Goal: Information Seeking & Learning: Stay updated

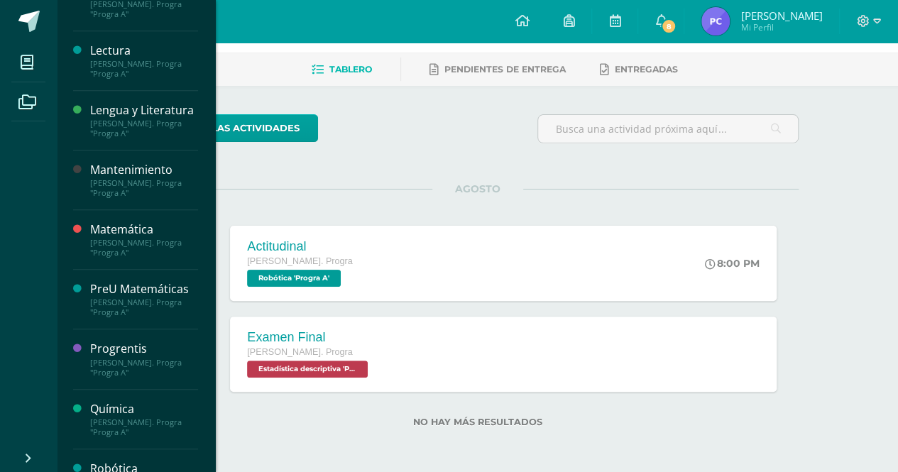
scroll to position [394, 0]
click at [159, 117] on div "Lengua y Literatura" at bounding box center [144, 110] width 108 height 16
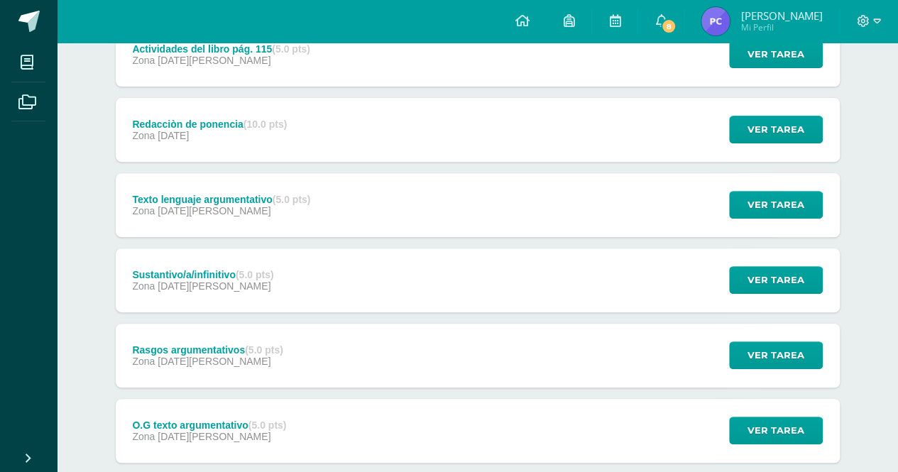
scroll to position [261, 0]
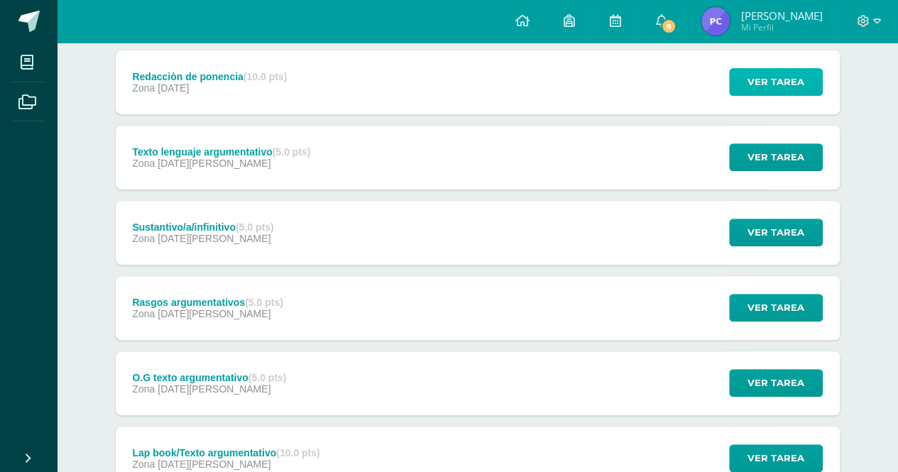
click at [774, 81] on span "Ver tarea" at bounding box center [776, 82] width 57 height 26
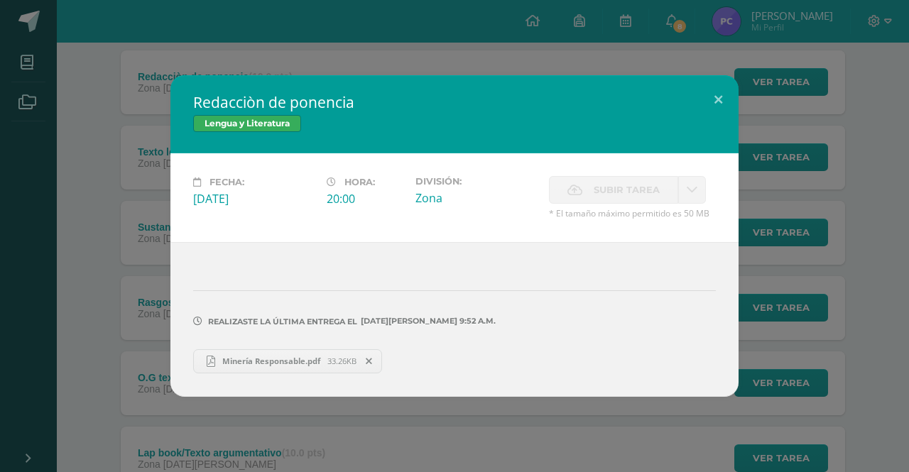
click at [274, 364] on span "Minería Responsable.pdf" at bounding box center [271, 361] width 112 height 11
click at [78, 46] on div "Redacciòn de ponencia Lengua y Literatura Fecha: [DATE][PERSON_NAME]: 20:00 Div…" at bounding box center [454, 236] width 909 height 472
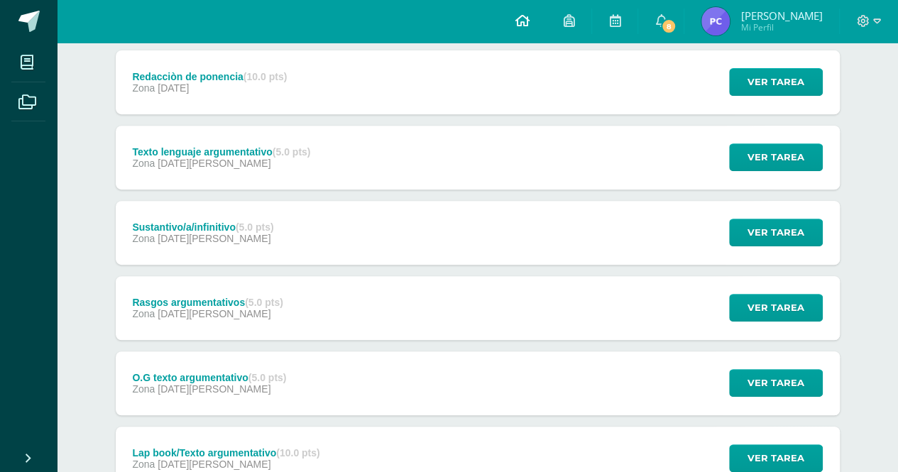
click at [529, 23] on icon at bounding box center [522, 20] width 14 height 13
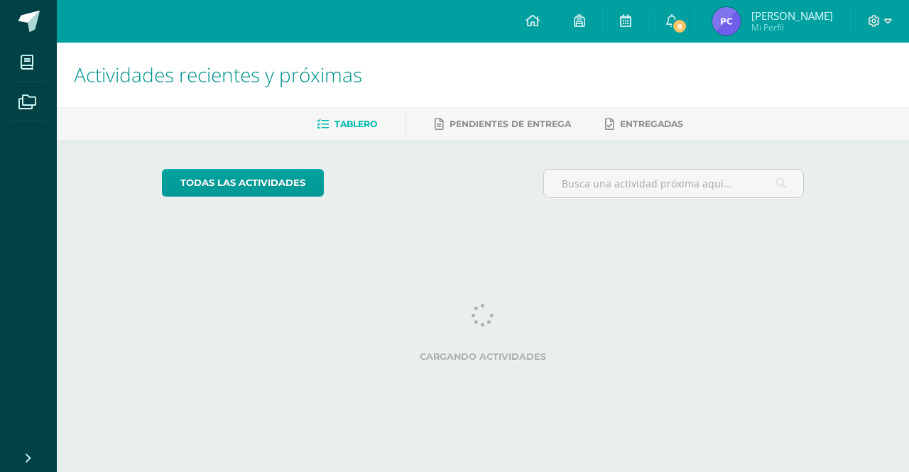
click at [677, 18] on icon at bounding box center [671, 20] width 11 height 13
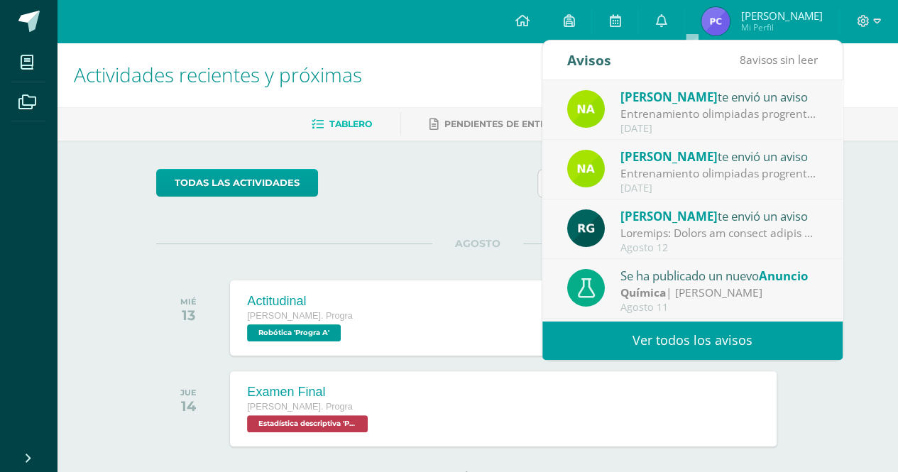
click at [668, 103] on span "[PERSON_NAME]" at bounding box center [668, 97] width 97 height 16
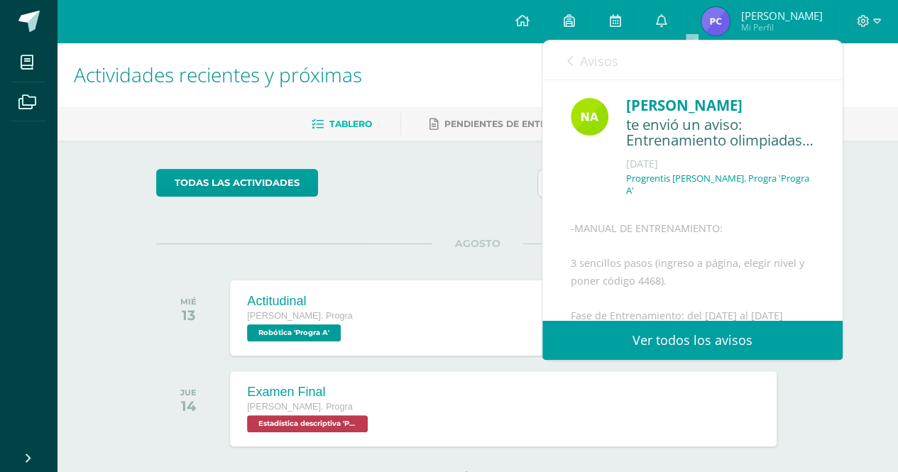
click at [579, 59] on link "Avisos" at bounding box center [592, 60] width 51 height 40
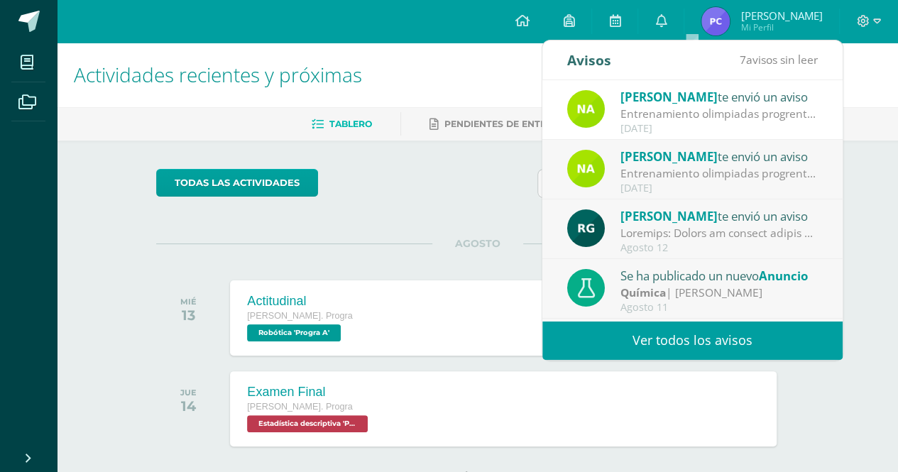
click at [659, 180] on div "Entrenamiento olimpiadas progrentis: -MANUAL DE ENTRENAMIENTO: 3 sencillos paso…" at bounding box center [718, 173] width 197 height 16
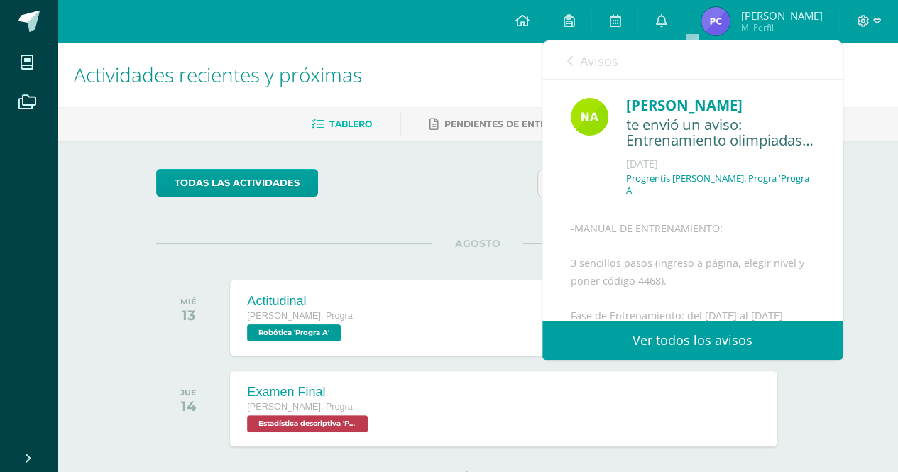
click at [593, 65] on span "Avisos" at bounding box center [599, 61] width 38 height 17
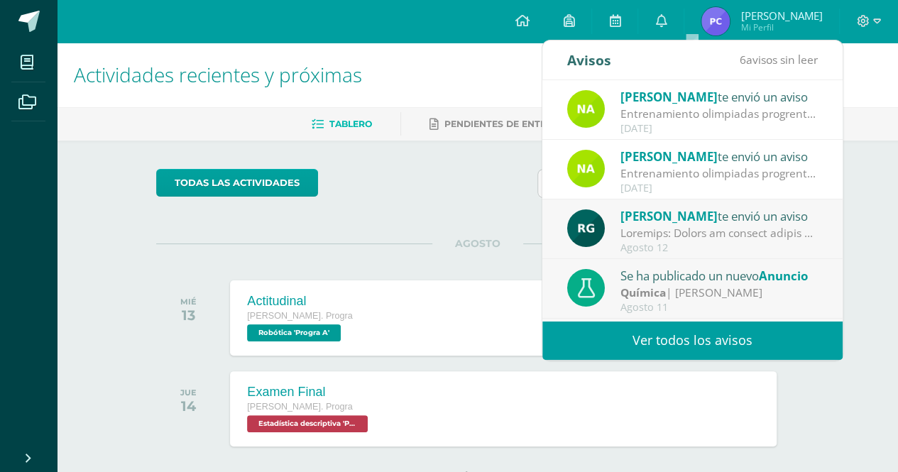
click at [709, 292] on div "Química | [PERSON_NAME]" at bounding box center [718, 293] width 197 height 16
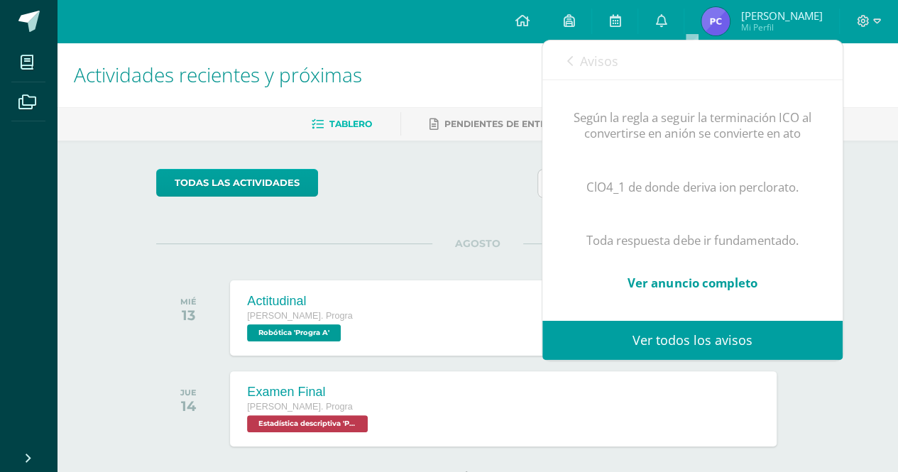
scroll to position [907, 0]
click at [569, 69] on link "Avisos" at bounding box center [592, 60] width 51 height 40
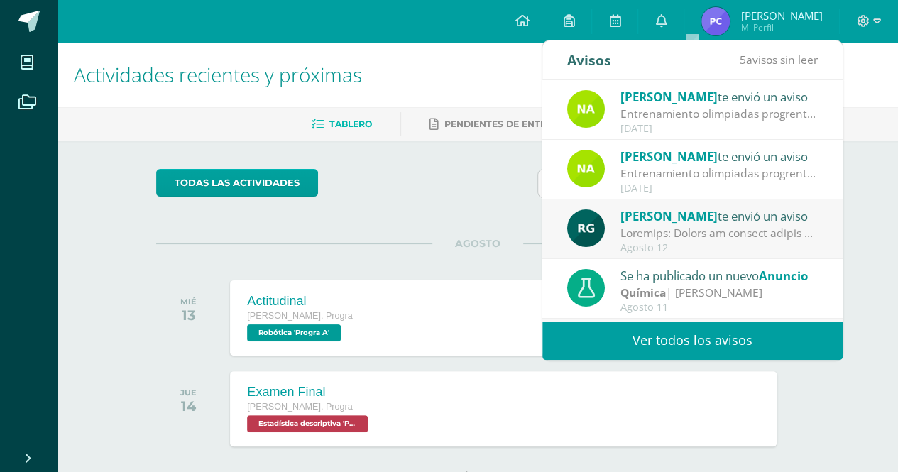
click at [647, 251] on div "Agosto 12" at bounding box center [718, 248] width 197 height 12
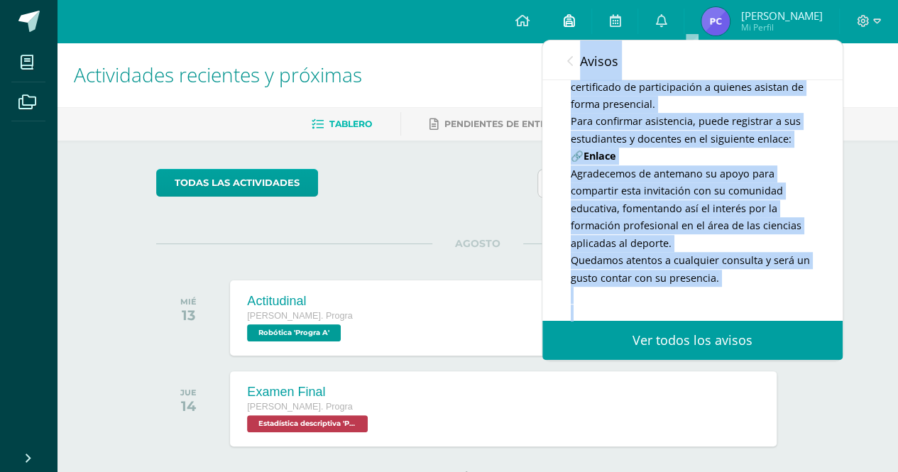
scroll to position [0, 0]
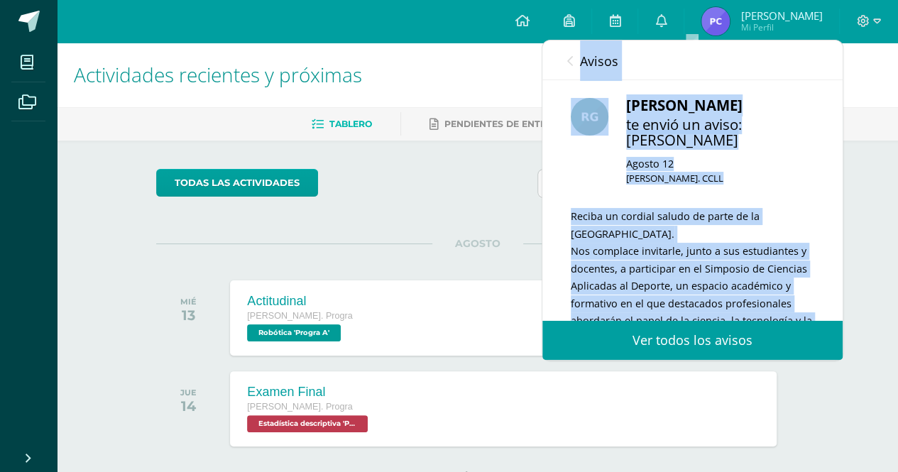
drag, startPoint x: 635, startPoint y: 224, endPoint x: 564, endPoint y: 54, distance: 184.9
click at [564, 54] on div "Avisos 4 avisos sin leer Avisos [PERSON_NAME] te envió un aviso Entrenamiento o…" at bounding box center [692, 199] width 300 height 319
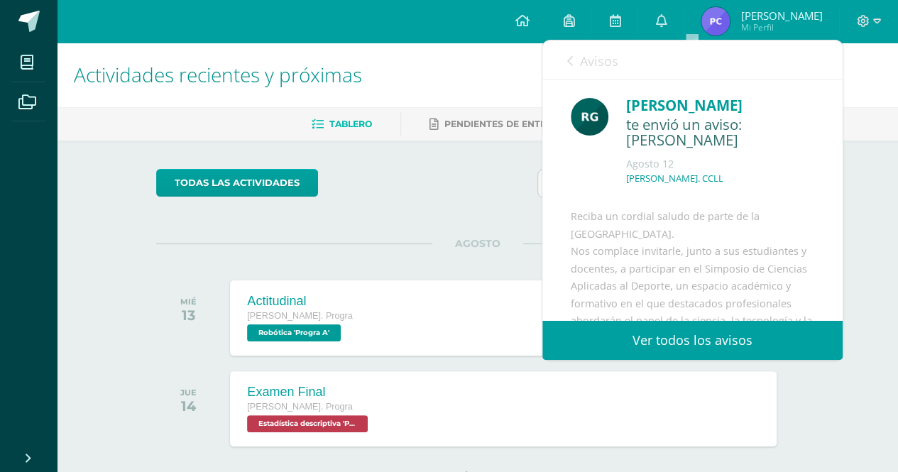
click at [564, 54] on div "Avisos 4 avisos sin leer Avisos" at bounding box center [692, 60] width 300 height 40
click at [568, 58] on icon at bounding box center [570, 60] width 6 height 11
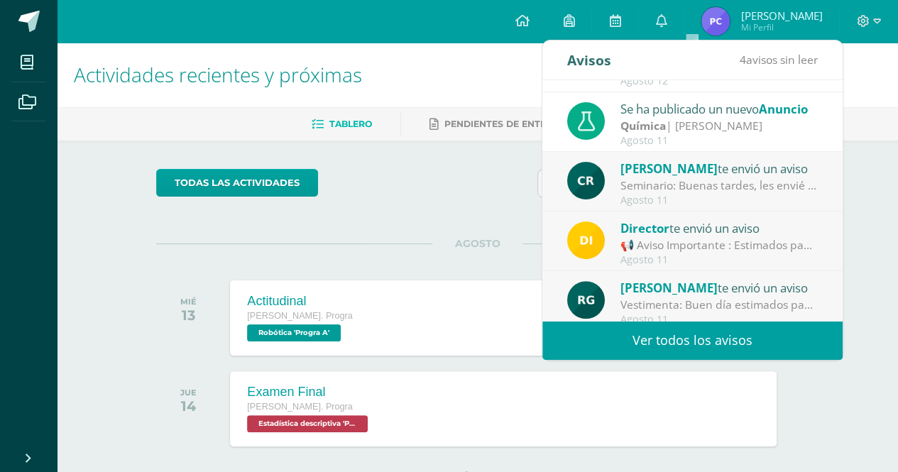
scroll to position [168, 0]
click at [667, 225] on span "Director" at bounding box center [644, 227] width 49 height 16
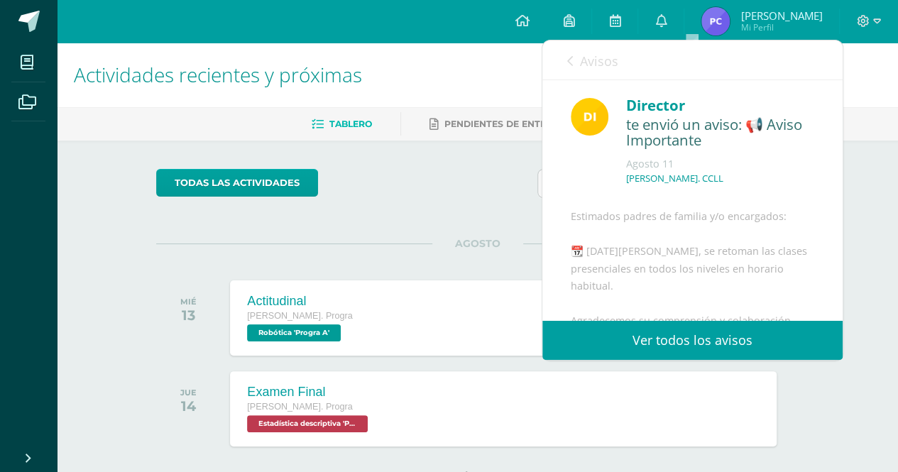
click at [566, 67] on div "Avisos 3 avisos sin leer Avisos" at bounding box center [692, 60] width 300 height 40
click at [575, 57] on link "Avisos" at bounding box center [592, 60] width 51 height 40
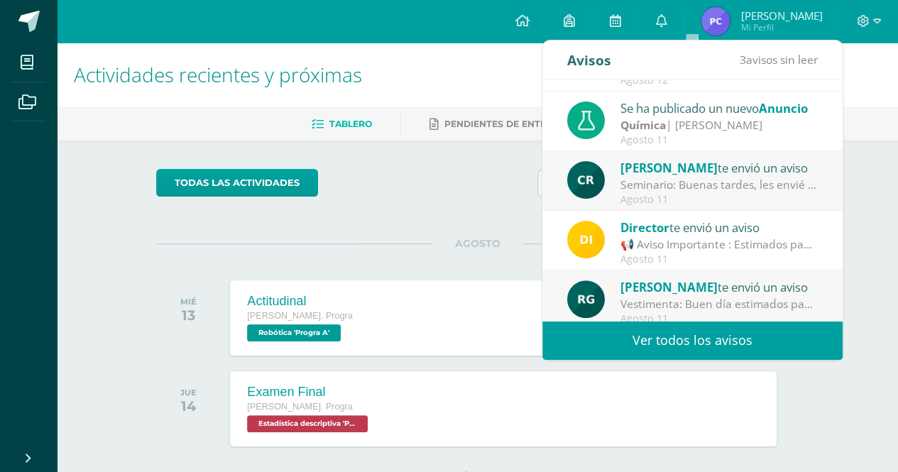
click at [650, 191] on div "Seminario: Buenas tardes, les envié correo con la información [PERSON_NAME]. [D…" at bounding box center [718, 185] width 197 height 16
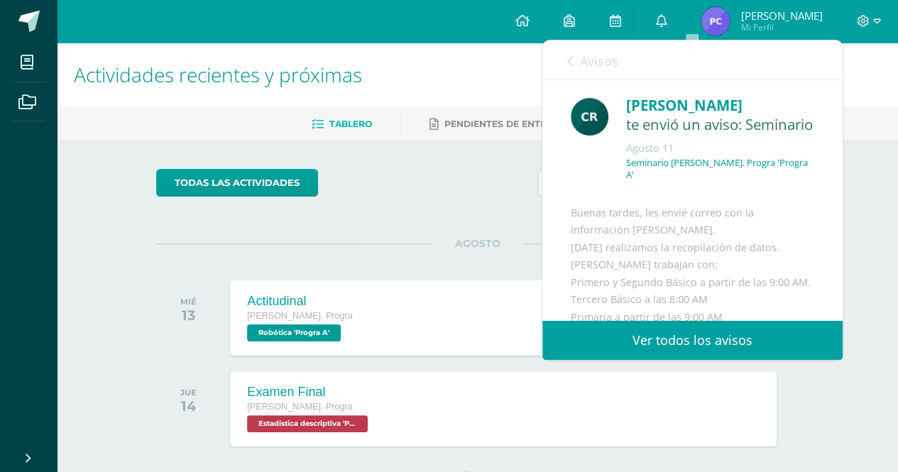
click at [626, 155] on div "Agosto 11" at bounding box center [720, 148] width 188 height 14
click at [603, 215] on div "Buenas tardes, les envié correo con la información [PERSON_NAME]. [DATE] realiz…" at bounding box center [693, 326] width 244 height 244
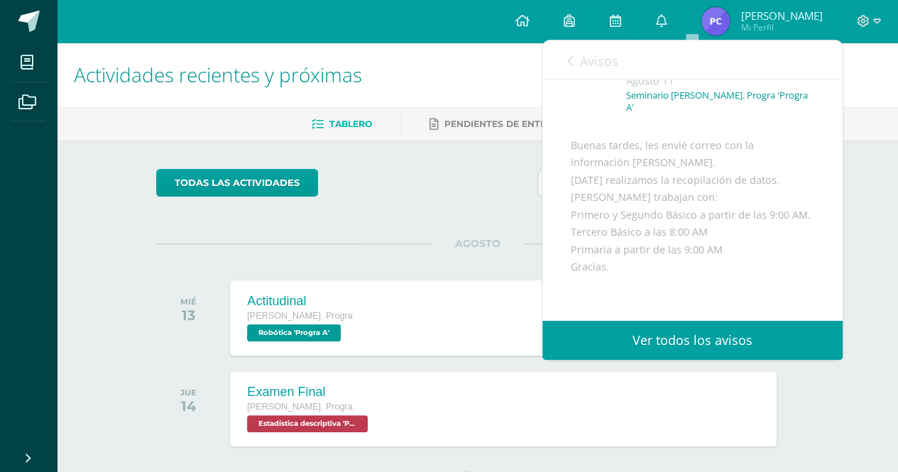
scroll to position [146, 0]
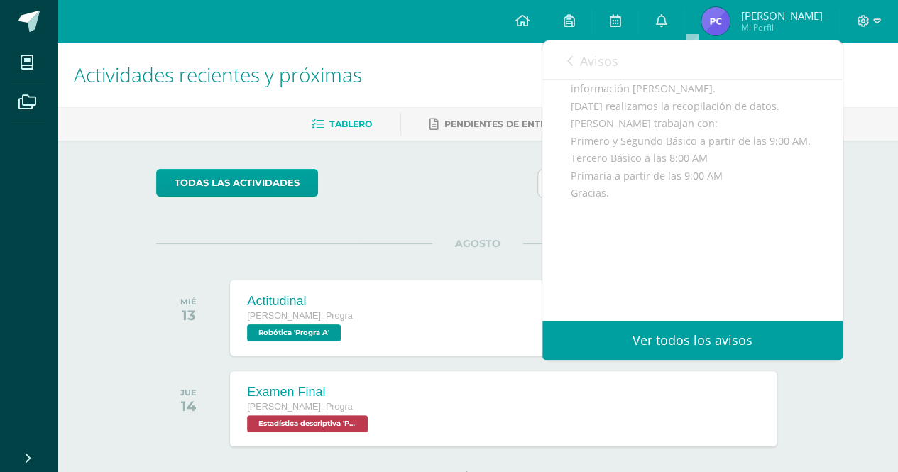
click at [577, 61] on link "Avisos" at bounding box center [592, 60] width 51 height 40
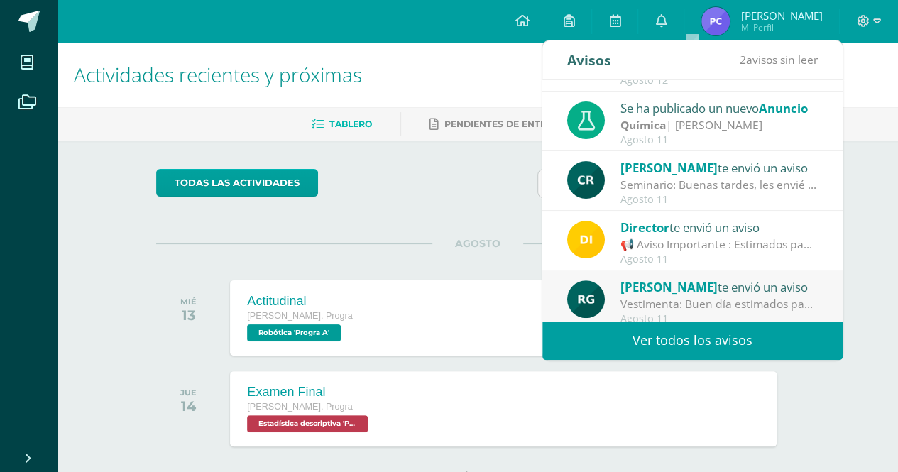
scroll to position [236, 0]
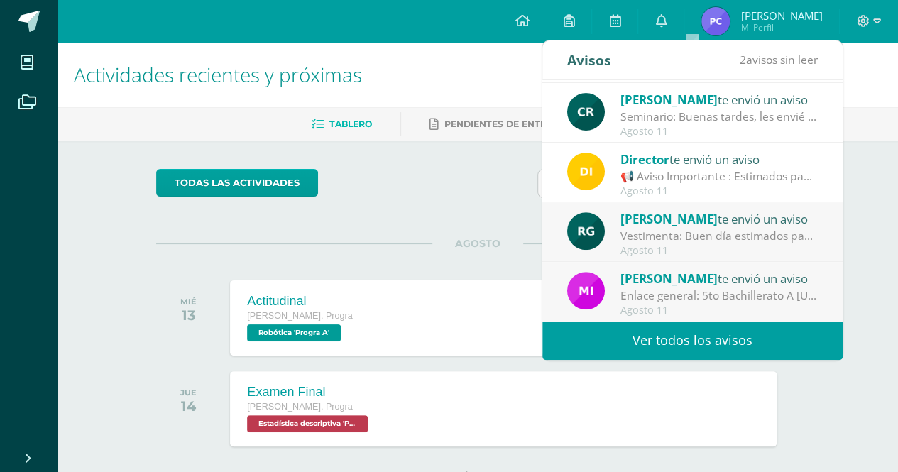
click at [655, 223] on span "[PERSON_NAME]" at bounding box center [668, 219] width 97 height 16
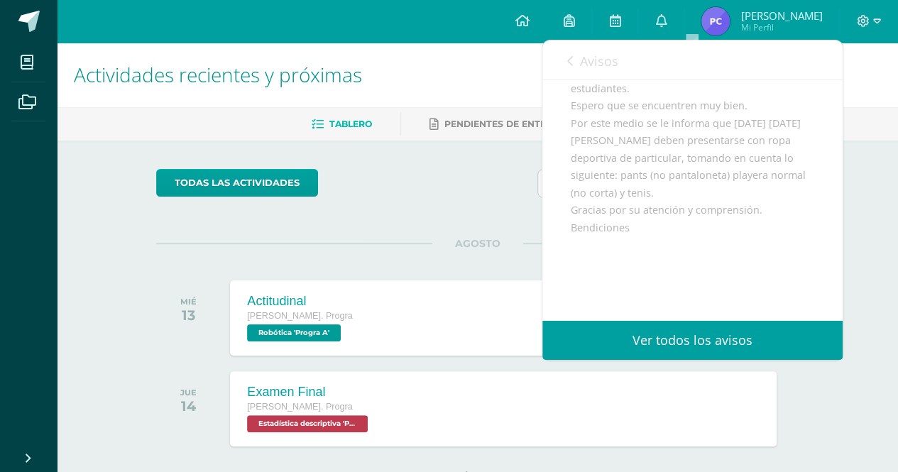
click at [577, 69] on link "Avisos" at bounding box center [592, 60] width 51 height 40
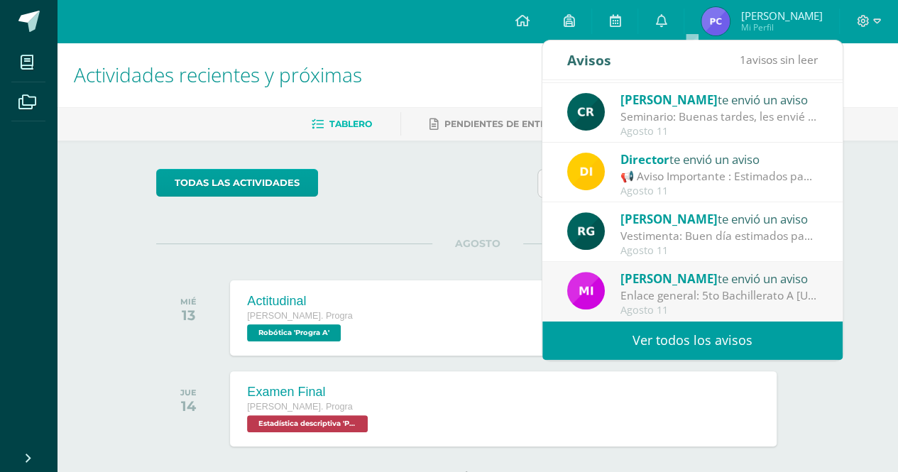
click at [643, 279] on span "[PERSON_NAME]" at bounding box center [668, 278] width 97 height 16
click at [585, 280] on img at bounding box center [586, 291] width 38 height 38
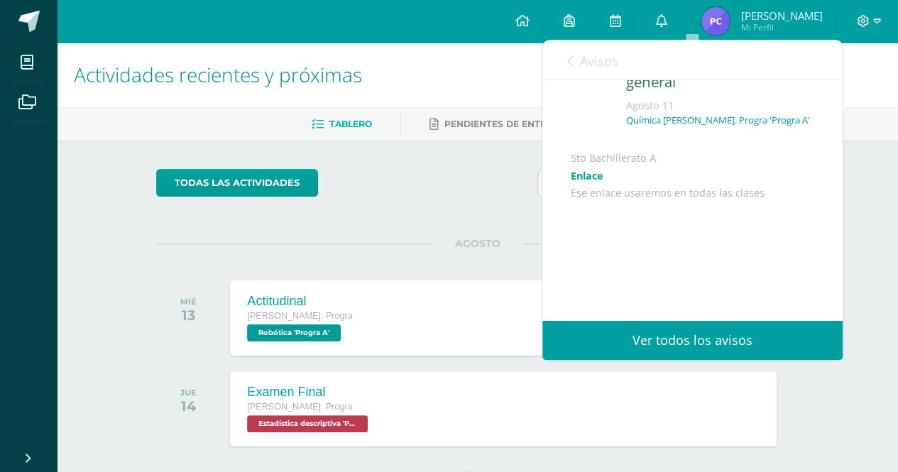
scroll to position [92, 0]
click at [576, 59] on link "Avisos" at bounding box center [592, 60] width 51 height 40
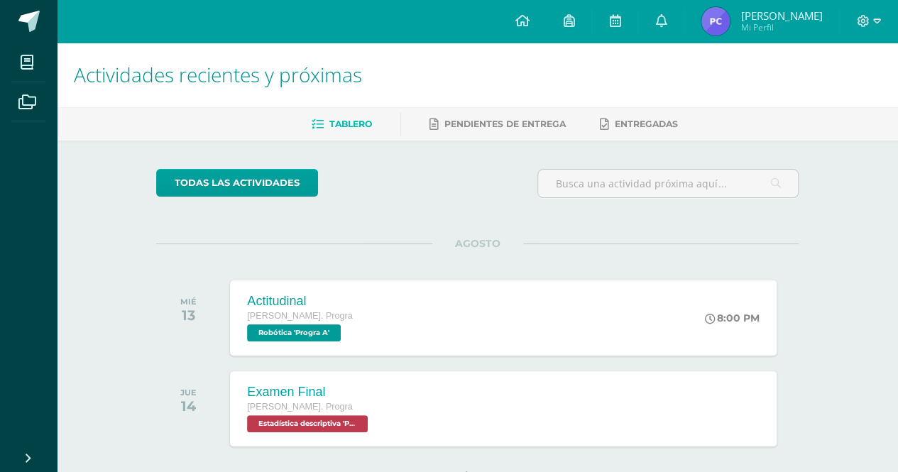
click at [508, 65] on h1 "Actividades recientes y próximas" at bounding box center [477, 75] width 807 height 65
